Goal: Task Accomplishment & Management: Manage account settings

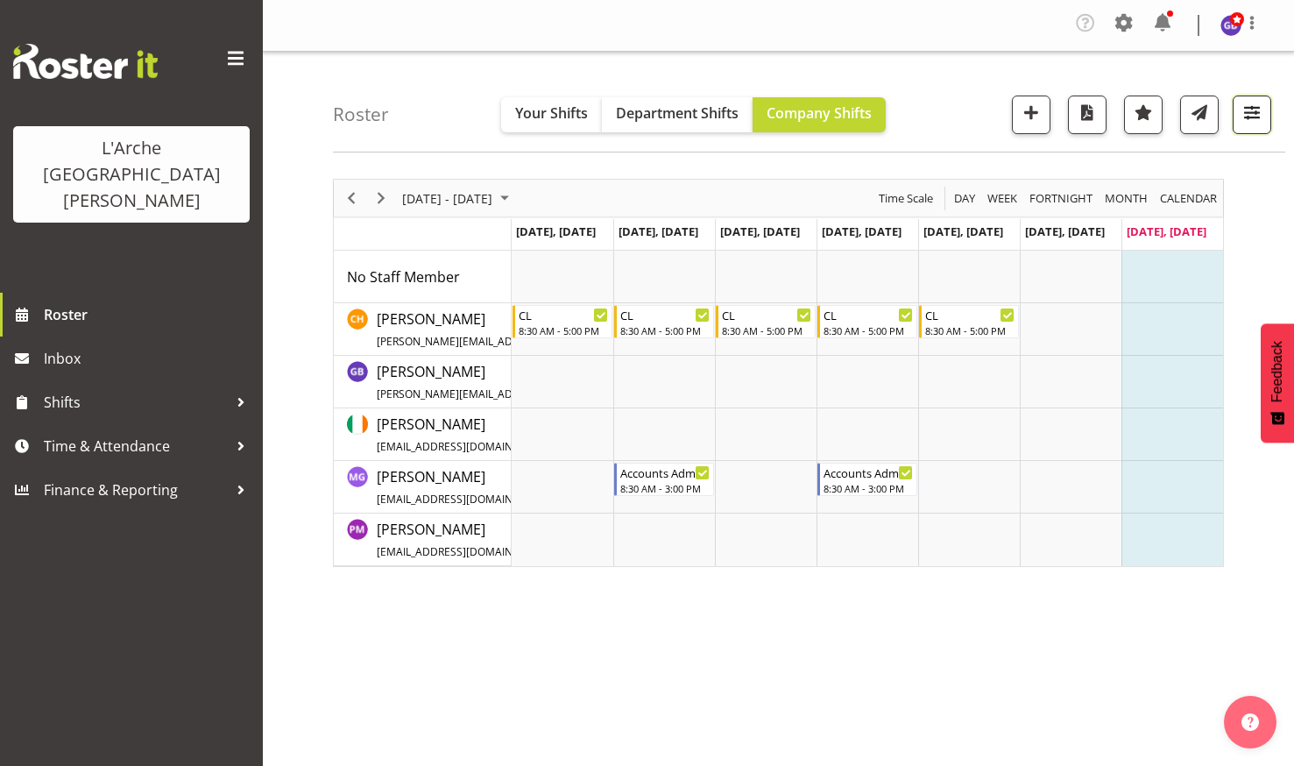
click at [1252, 109] on span "button" at bounding box center [1251, 112] width 23 height 23
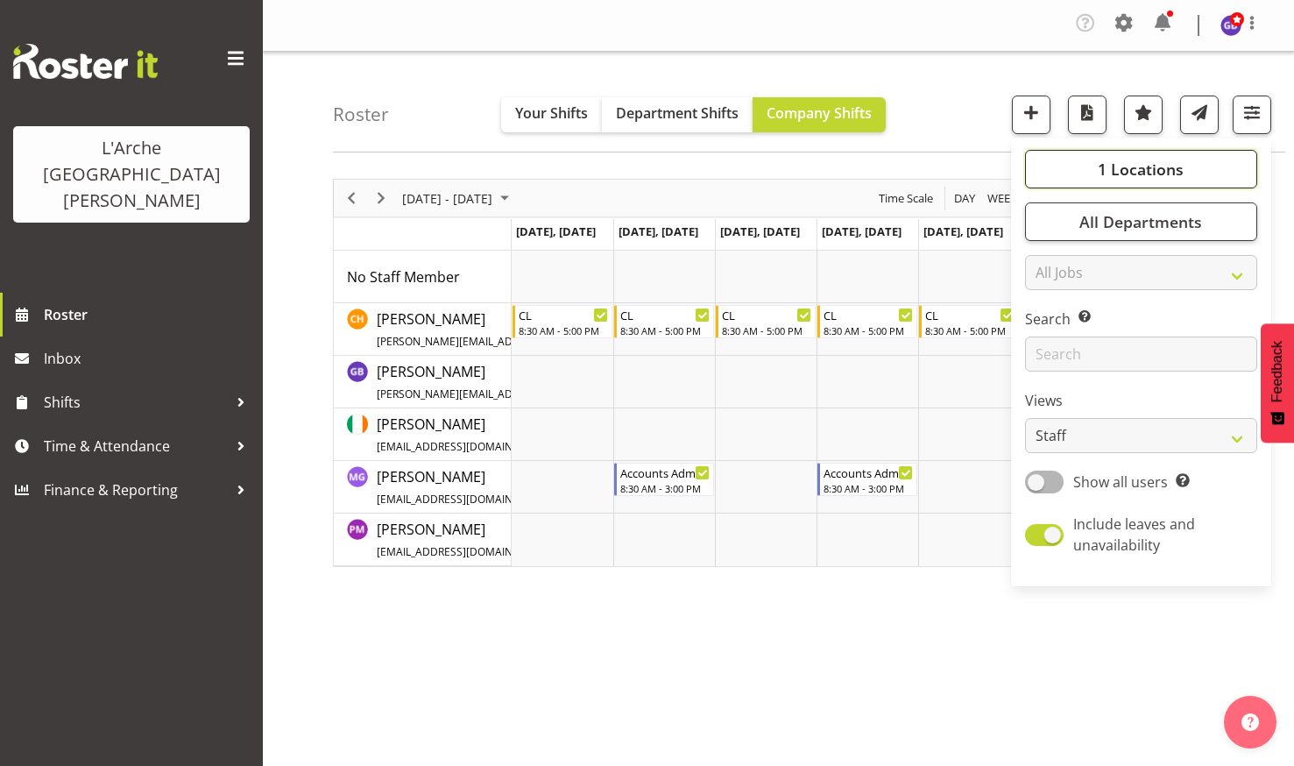
click at [1124, 164] on span "1 Locations" at bounding box center [1141, 169] width 86 height 21
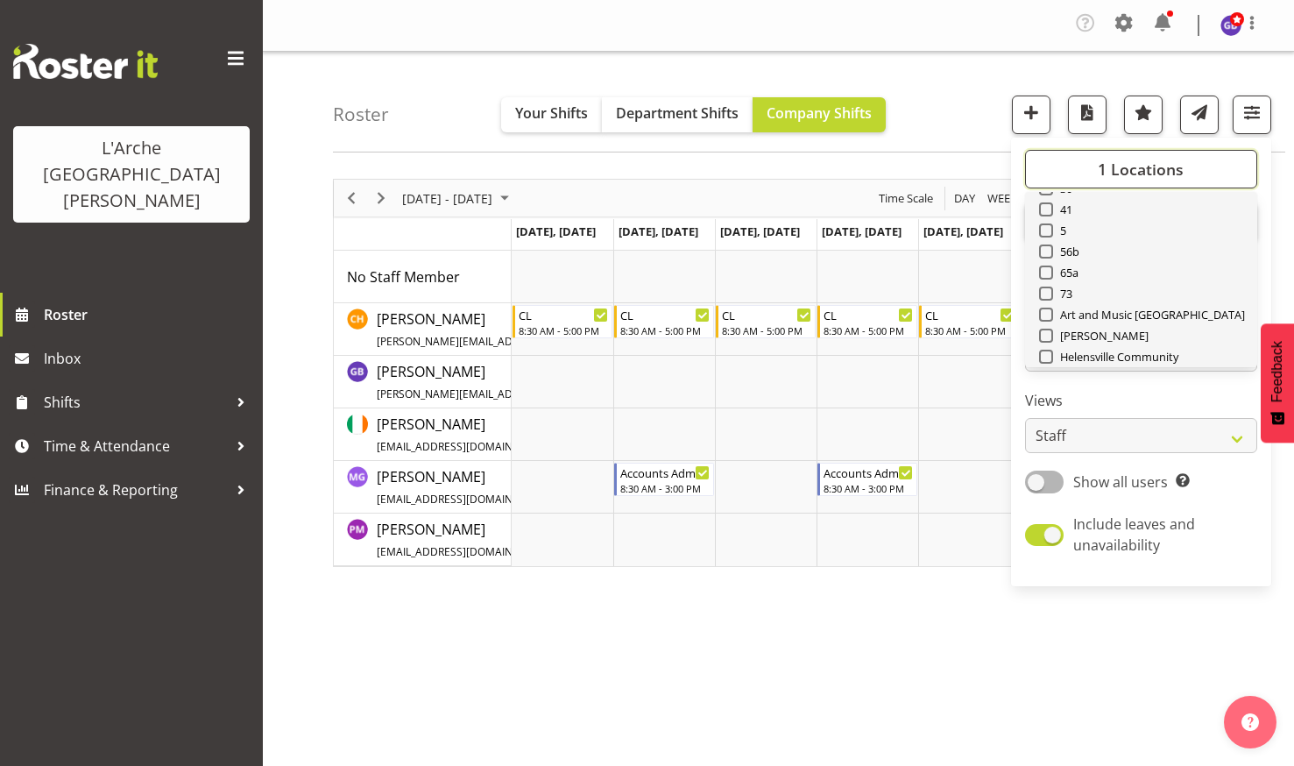
scroll to position [175, 0]
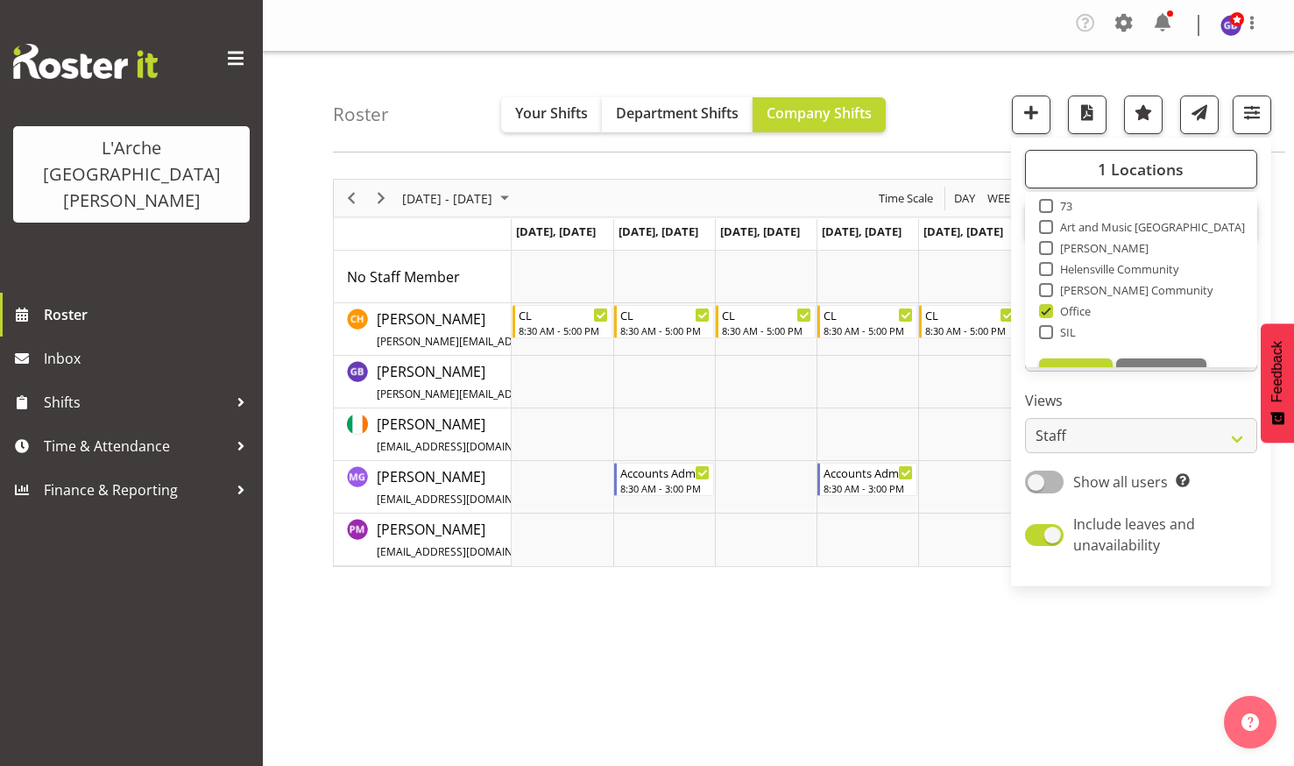
click at [1047, 202] on span at bounding box center [1046, 206] width 14 height 14
click at [1047, 202] on input "73" at bounding box center [1044, 206] width 11 height 11
checkbox input "true"
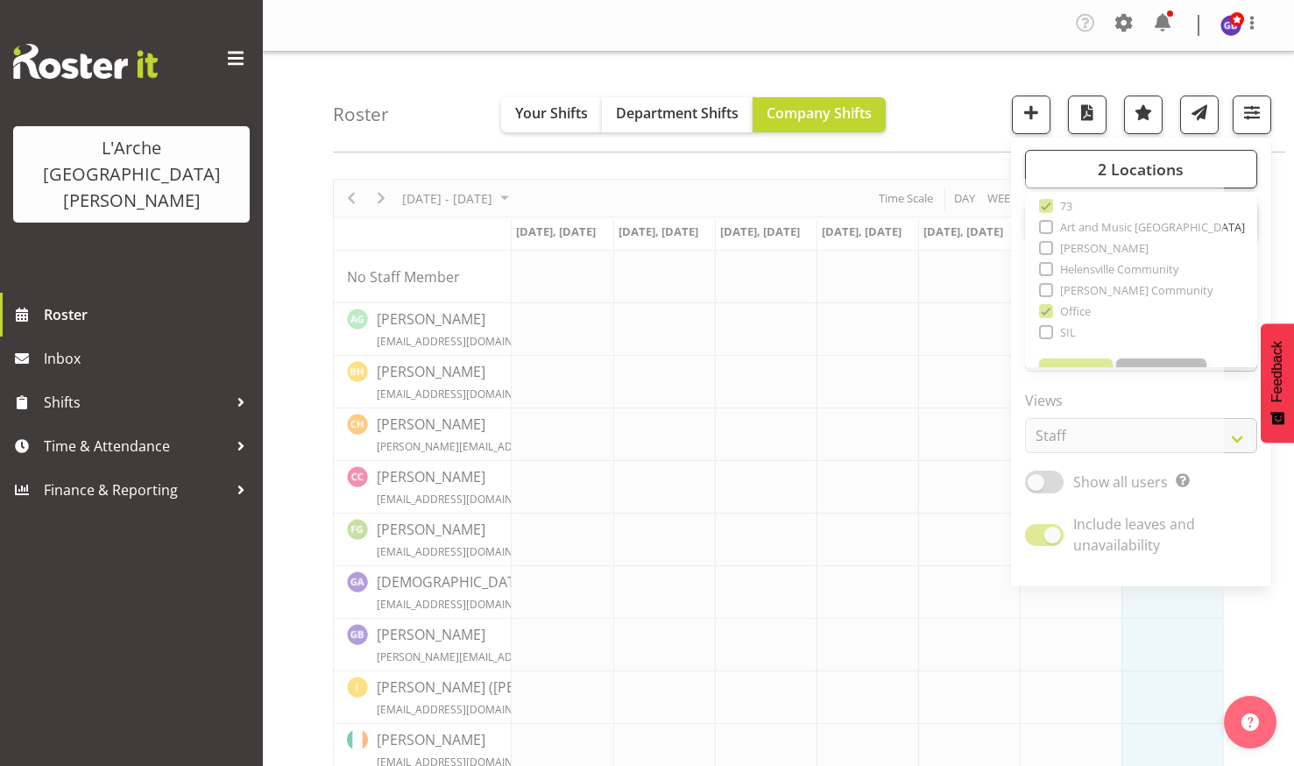
click at [592, 3] on div "Company Settings Roles & Skills Tasks Jobs Employees Locations & Departments Ac…" at bounding box center [778, 26] width 1031 height 52
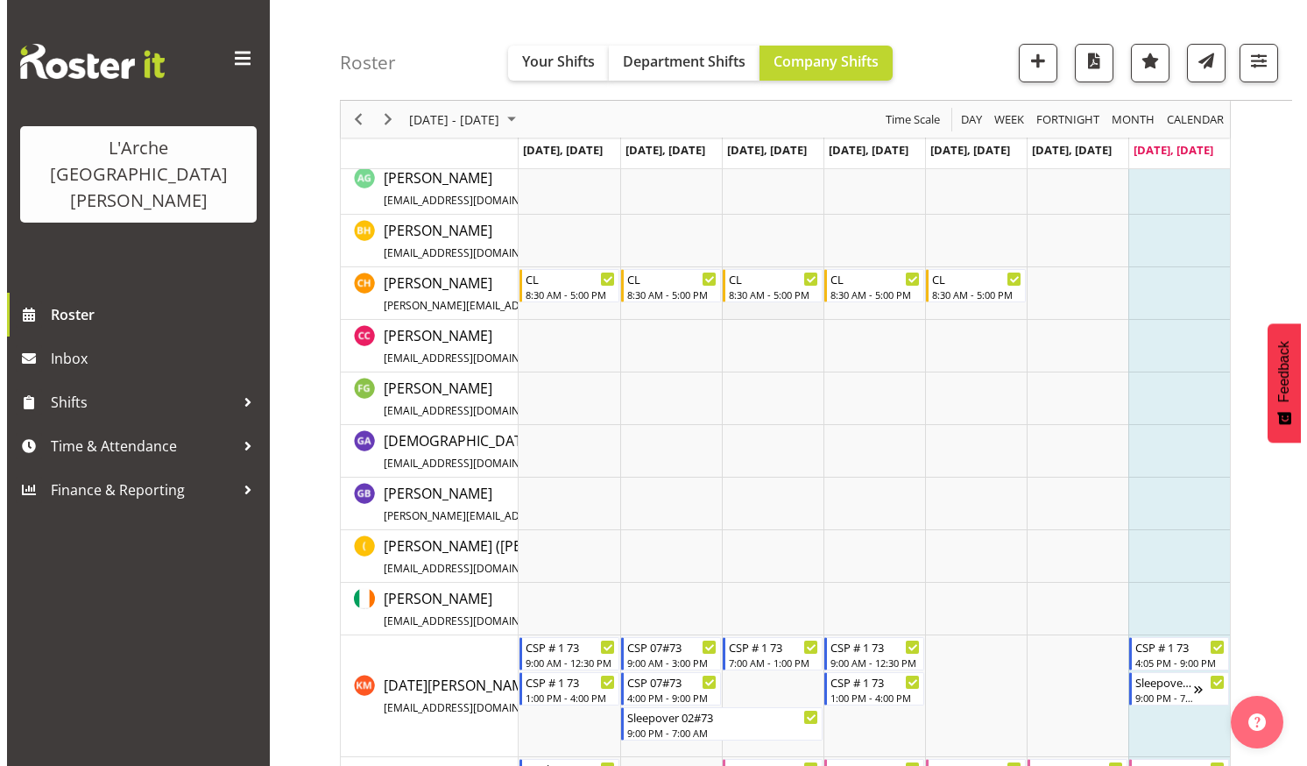
scroll to position [350, 0]
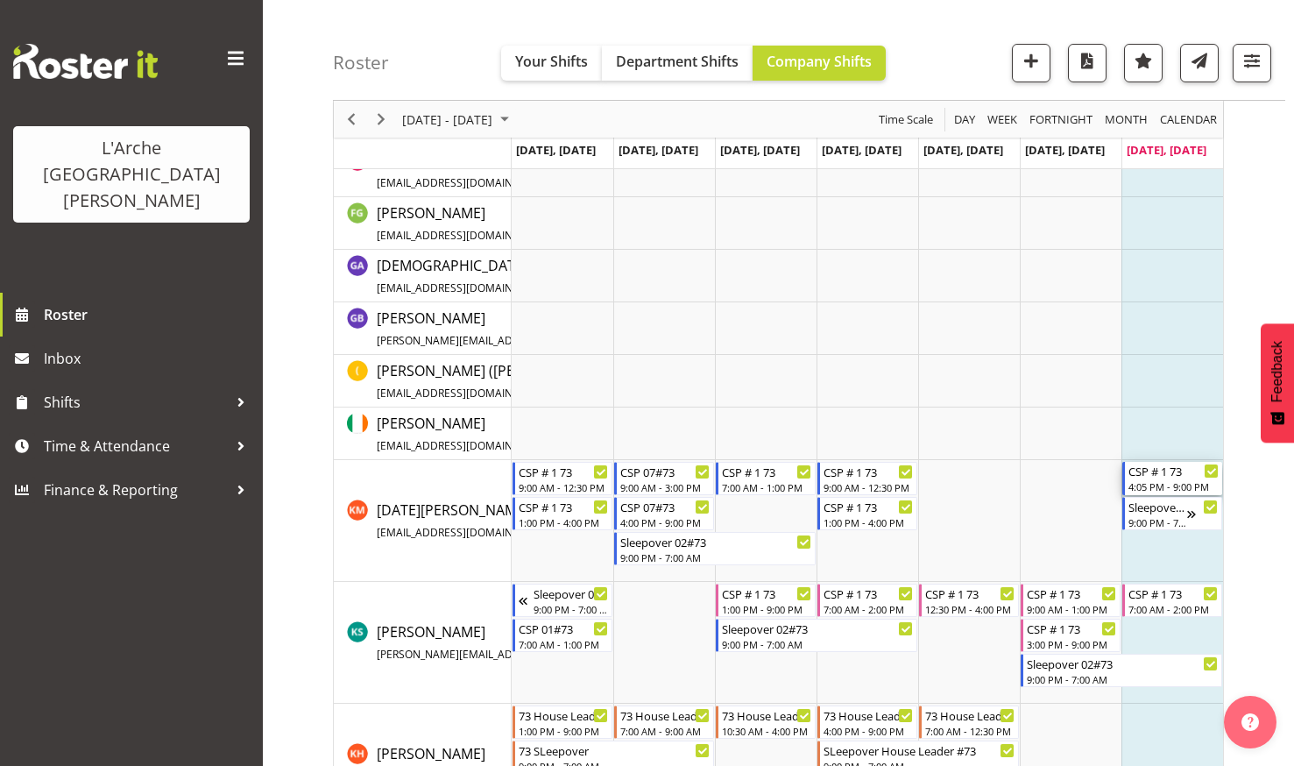
click at [1155, 473] on div "CSP # 1 73" at bounding box center [1173, 471] width 90 height 18
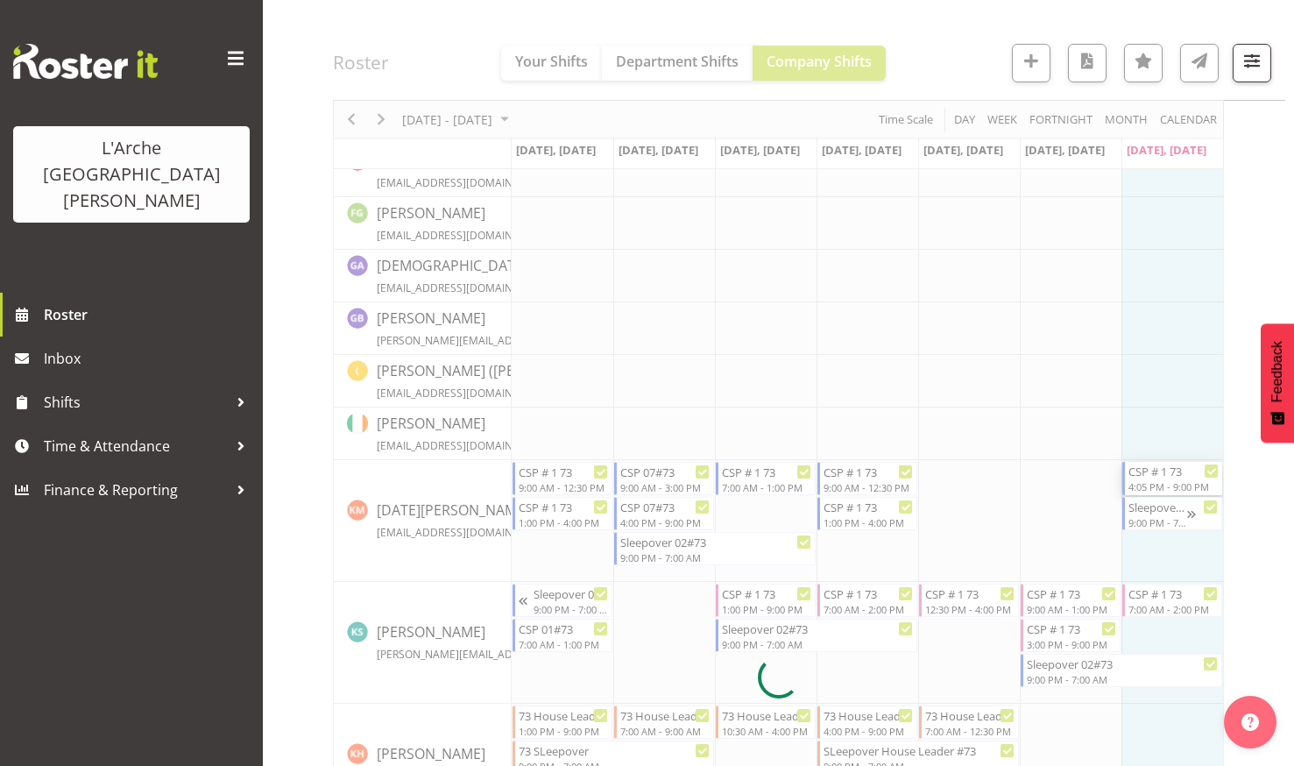
select select
select select "8"
select select "2025"
select select "16"
select select "5"
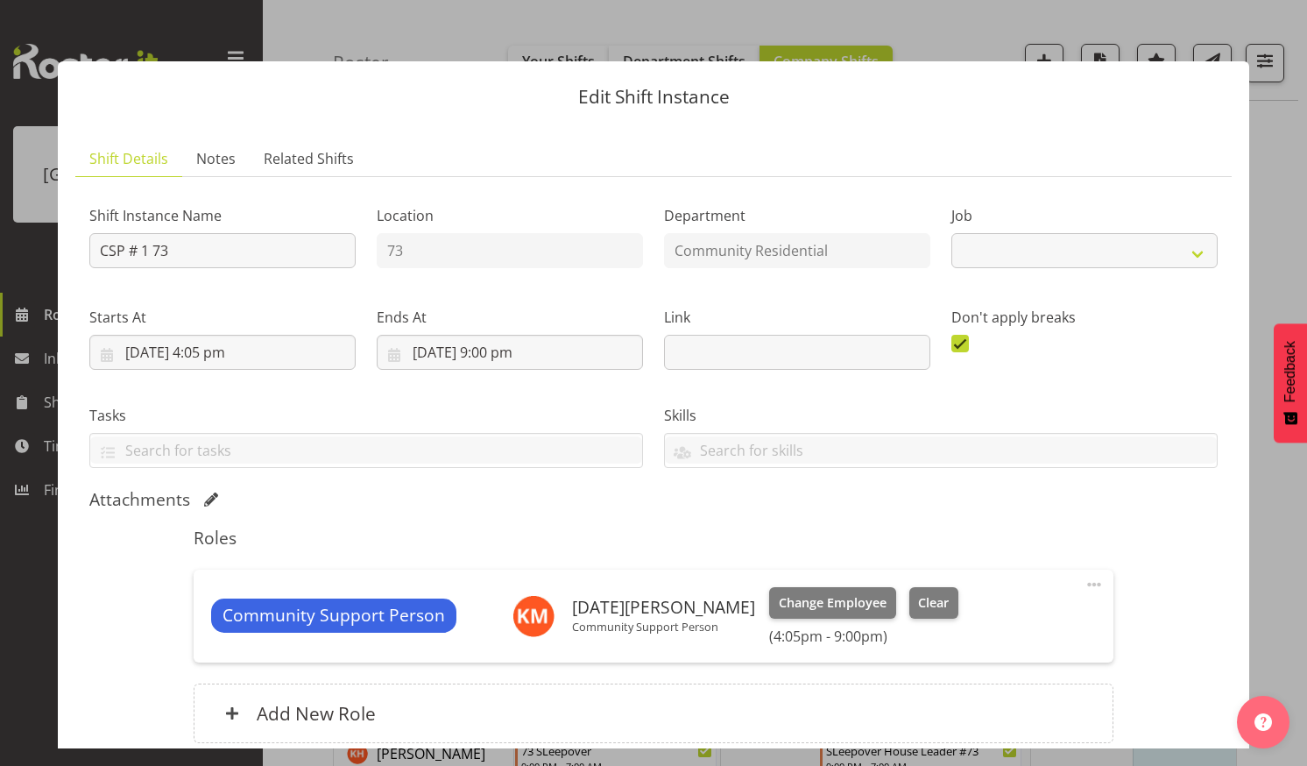
select select "3"
click at [222, 346] on input "[DATE] 4:05 pm" at bounding box center [222, 352] width 266 height 35
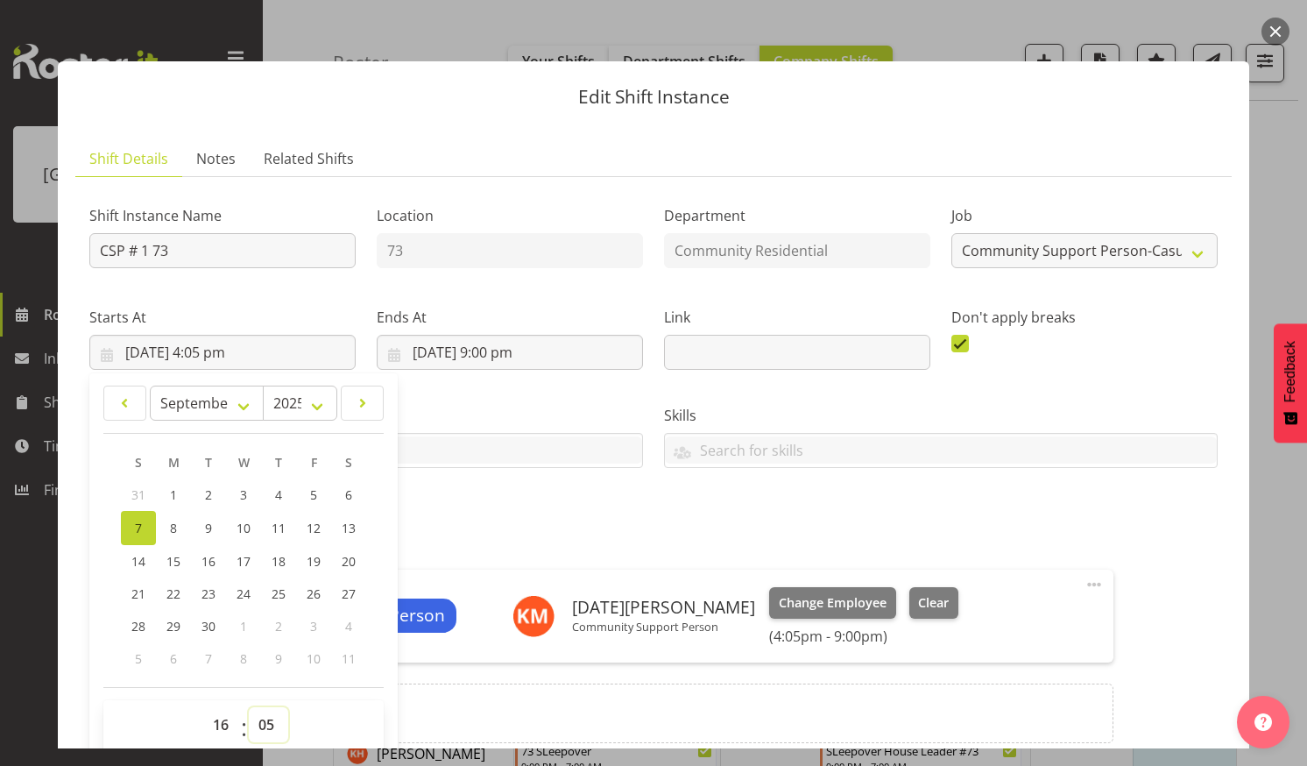
drag, startPoint x: 265, startPoint y: 717, endPoint x: 265, endPoint y: 707, distance: 9.6
click at [265, 715] on select "00 01 02 03 04 05 06 07 08 09 10 11 12 13 14 15 16 17 18 19 20 21 22 23 24 25 2…" at bounding box center [268, 724] width 39 height 35
select select "0"
click at [249, 707] on select "00 01 02 03 04 05 06 07 08 09 10 11 12 13 14 15 16 17 18 19 20 21 22 23 24 25 2…" at bounding box center [268, 724] width 39 height 35
type input "[DATE] 4:00 pm"
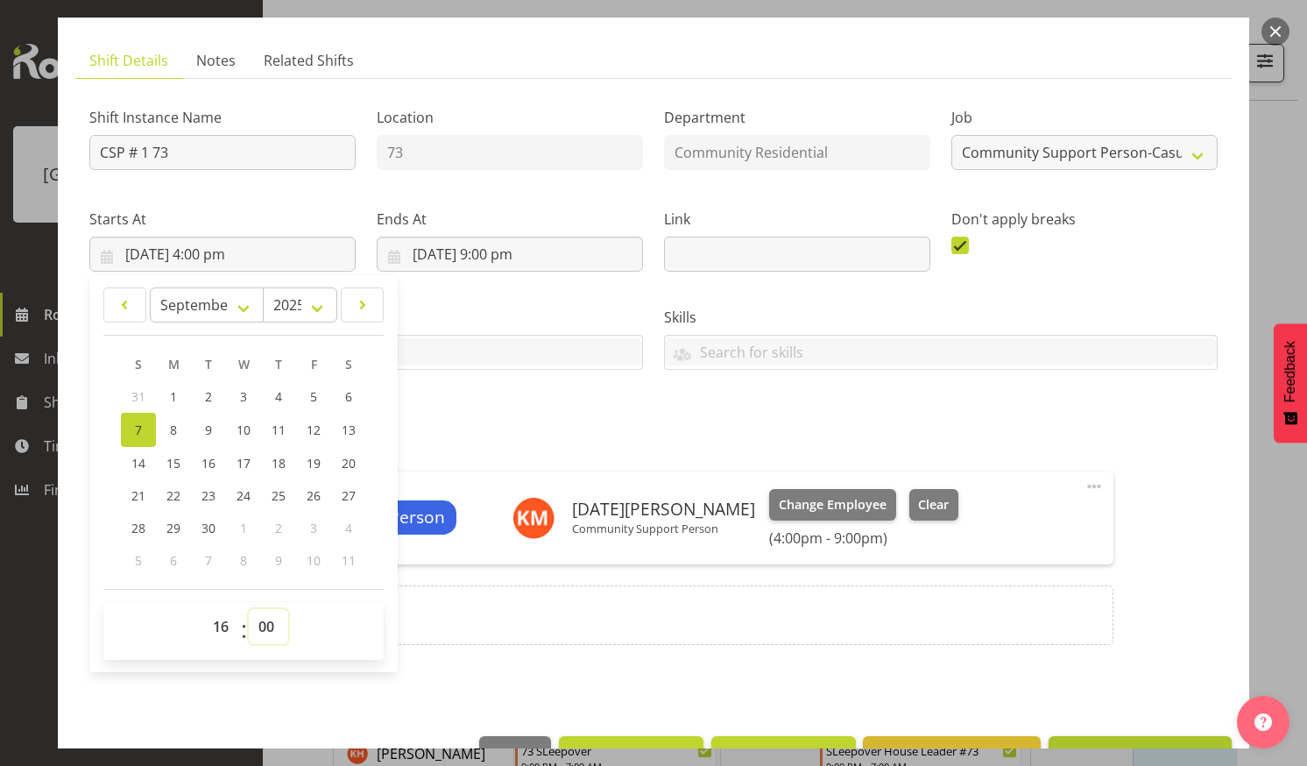
scroll to position [150, 0]
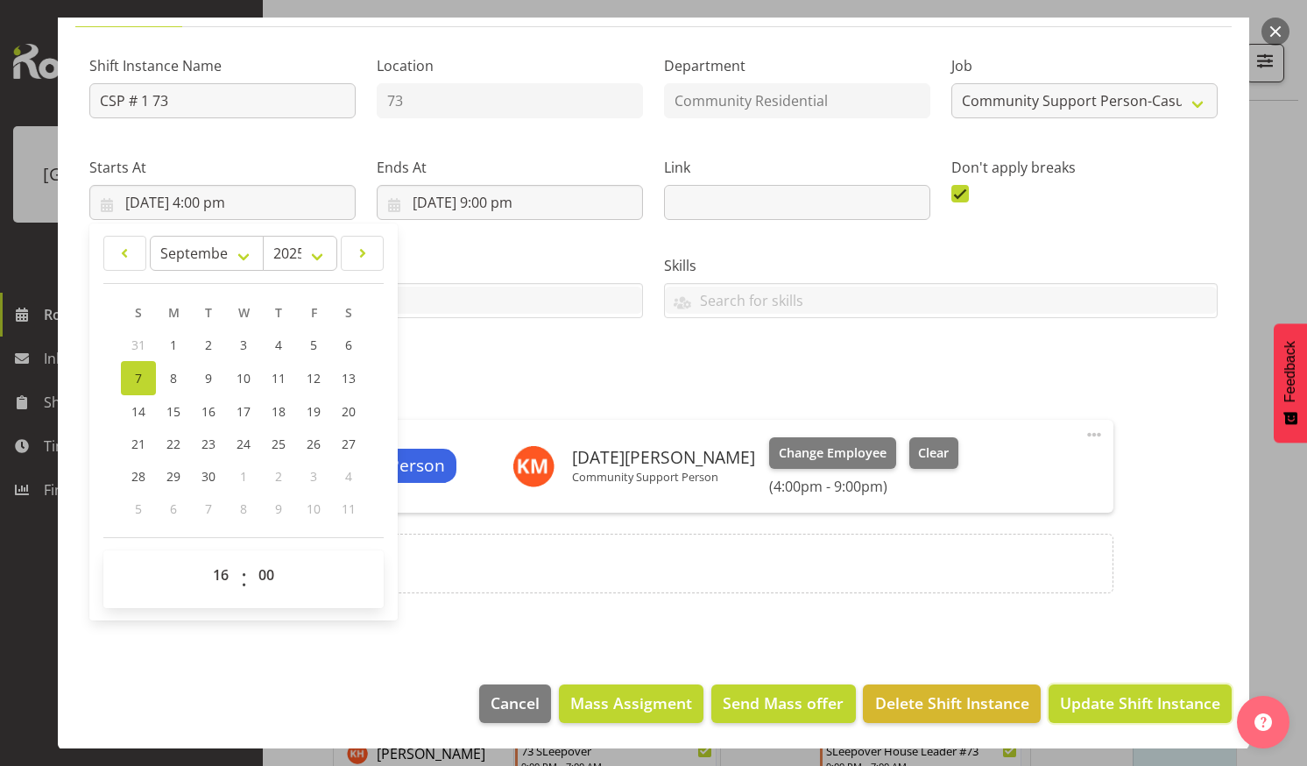
click at [1110, 696] on span "Update Shift Instance" at bounding box center [1140, 702] width 160 height 23
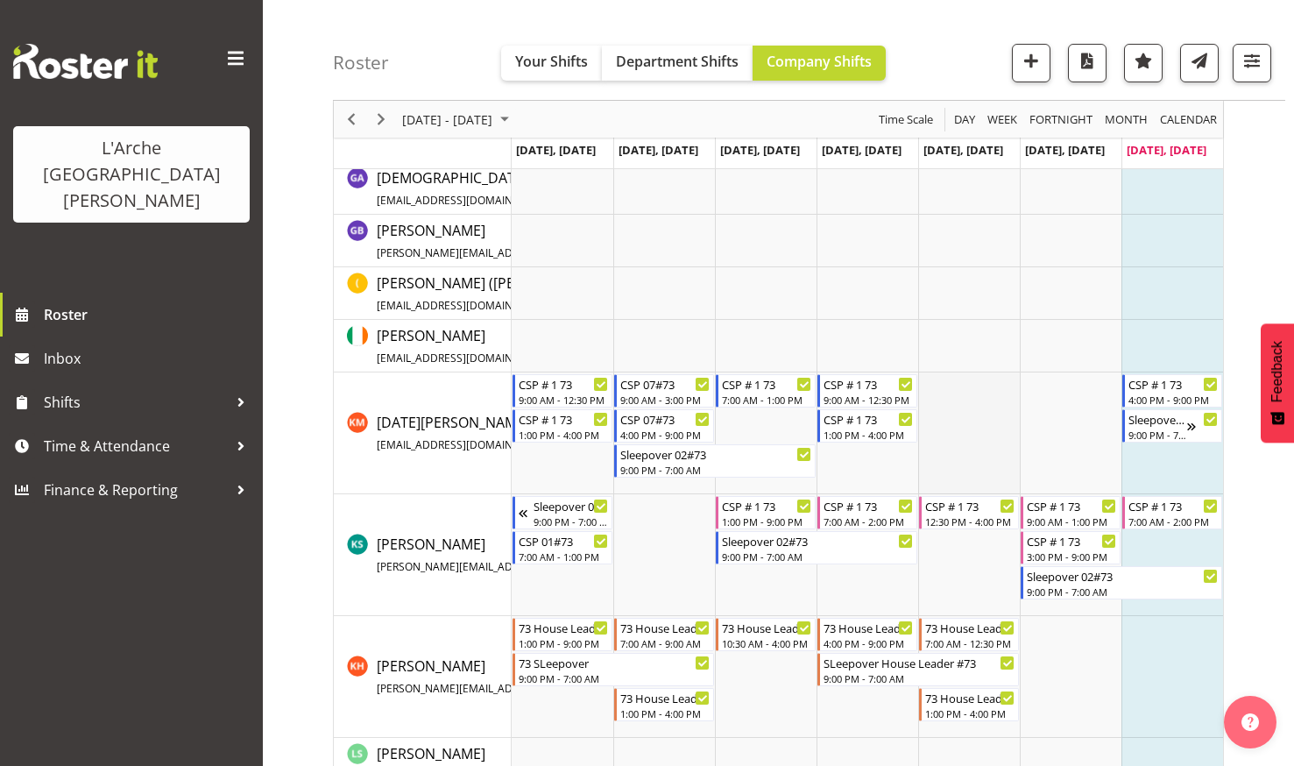
scroll to position [175, 0]
